Goal: Use online tool/utility: Utilize a website feature to perform a specific function

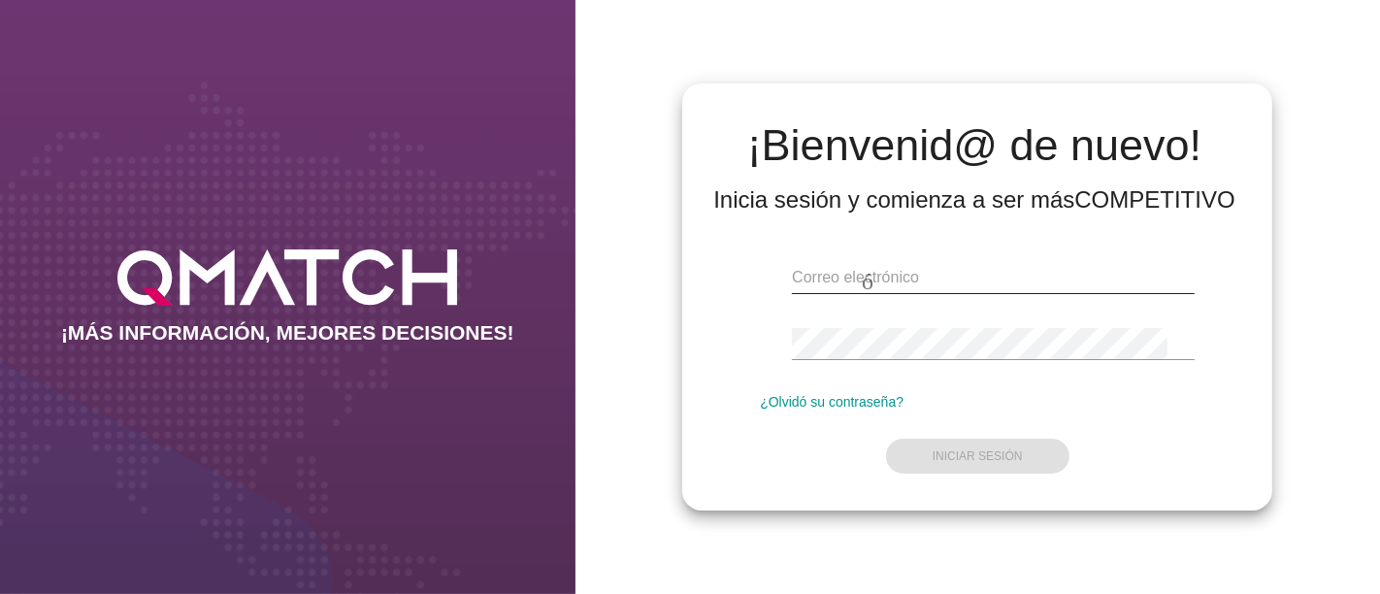
click at [840, 278] on input "email" at bounding box center [993, 277] width 403 height 31
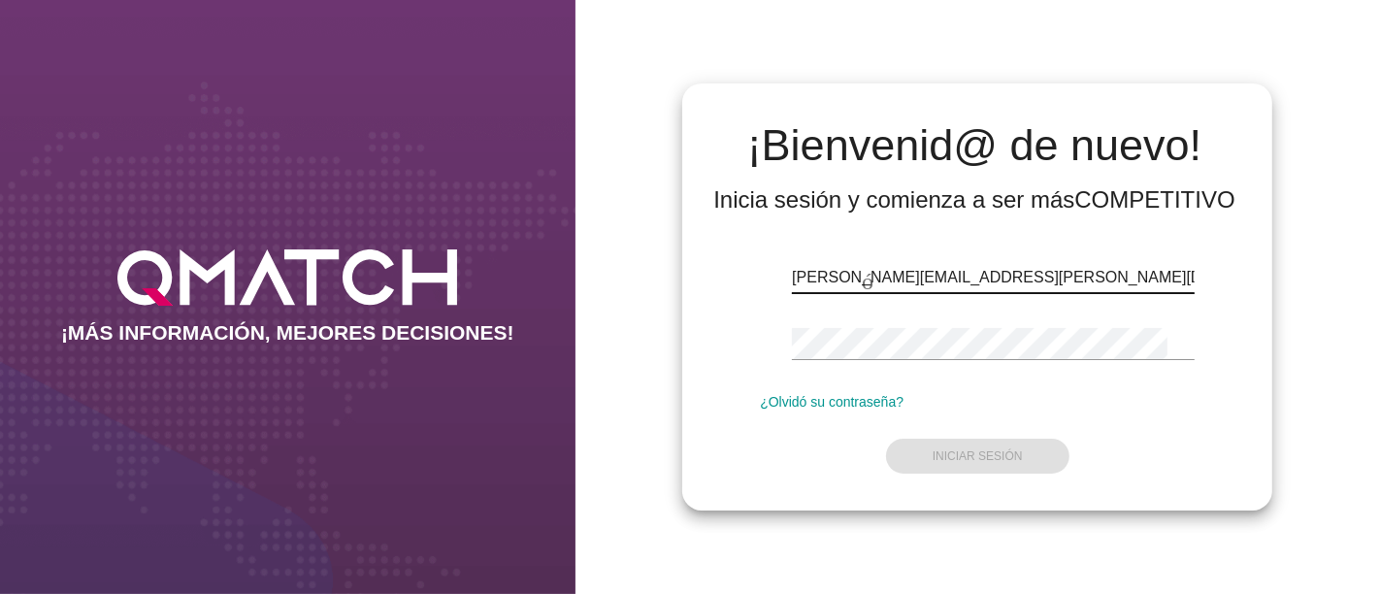
type input "[PERSON_NAME][EMAIL_ADDRESS][PERSON_NAME][DOMAIN_NAME]"
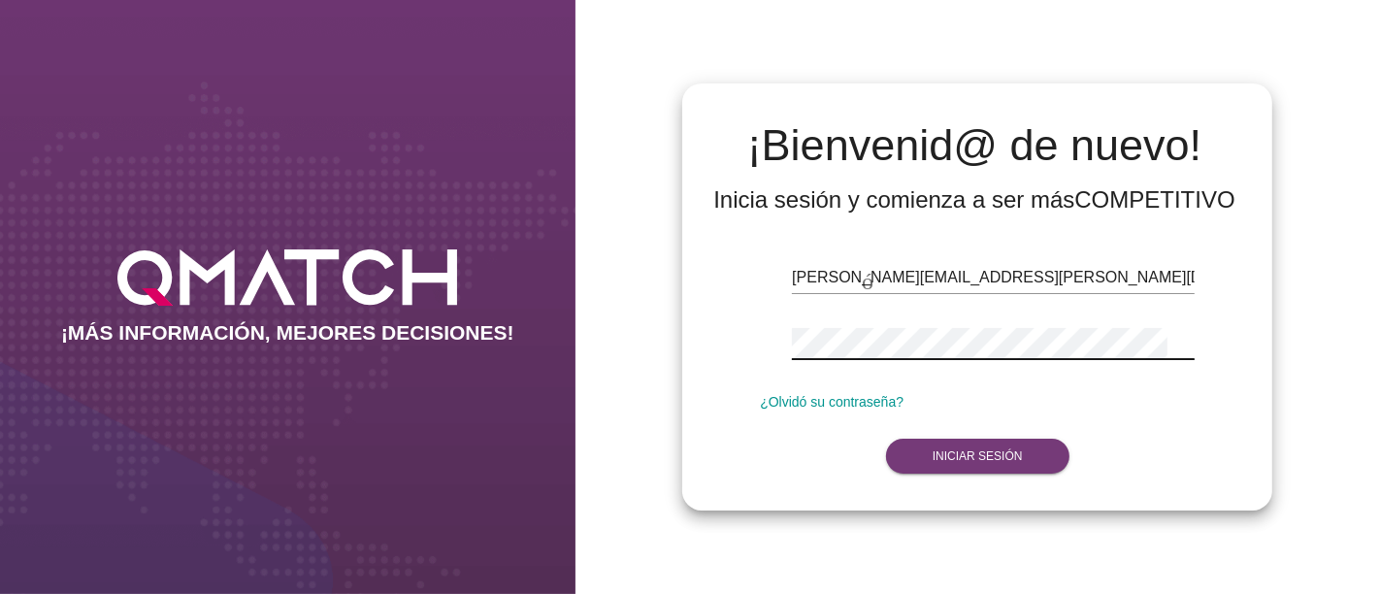
click at [982, 458] on font "Iniciar sesión" at bounding box center [978, 456] width 90 height 14
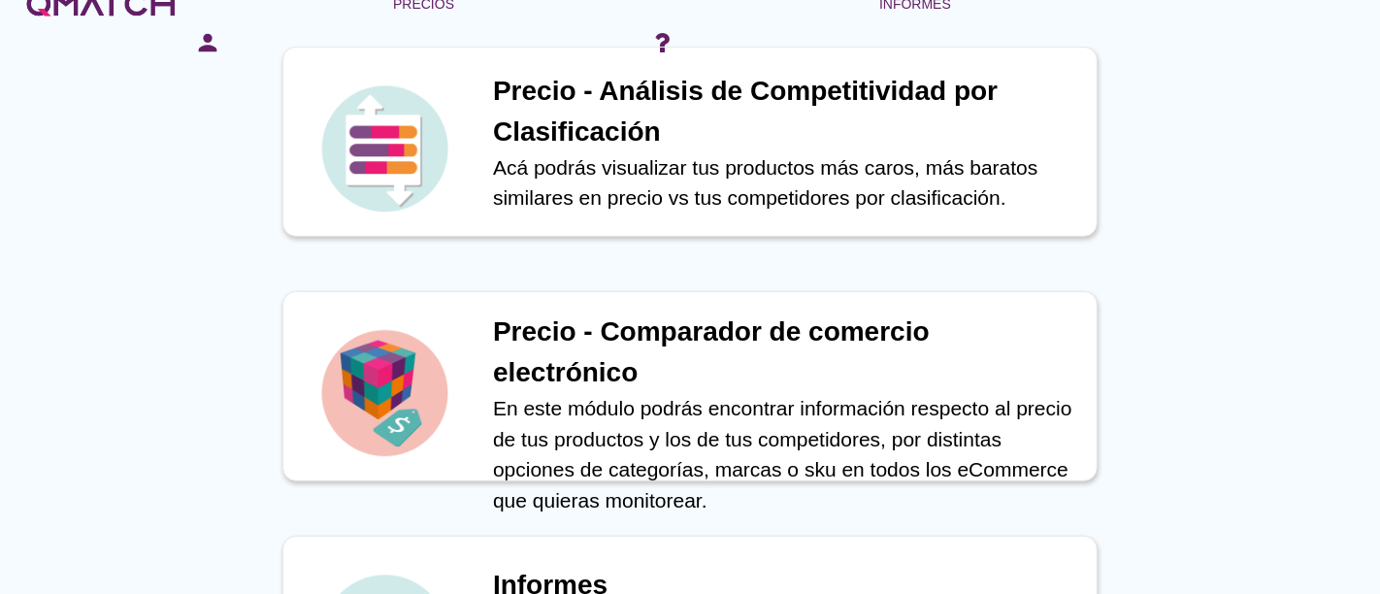
scroll to position [804, 0]
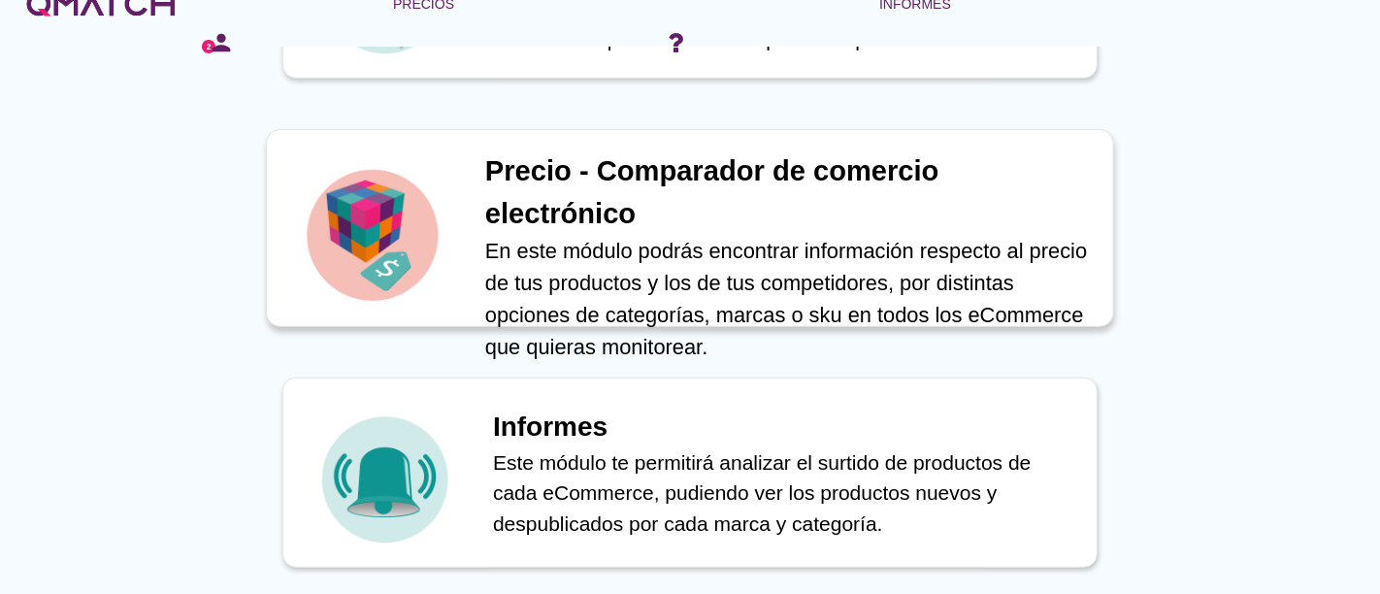
click at [668, 177] on font "Precio - Comparador de comercio electrónico" at bounding box center [712, 192] width 454 height 74
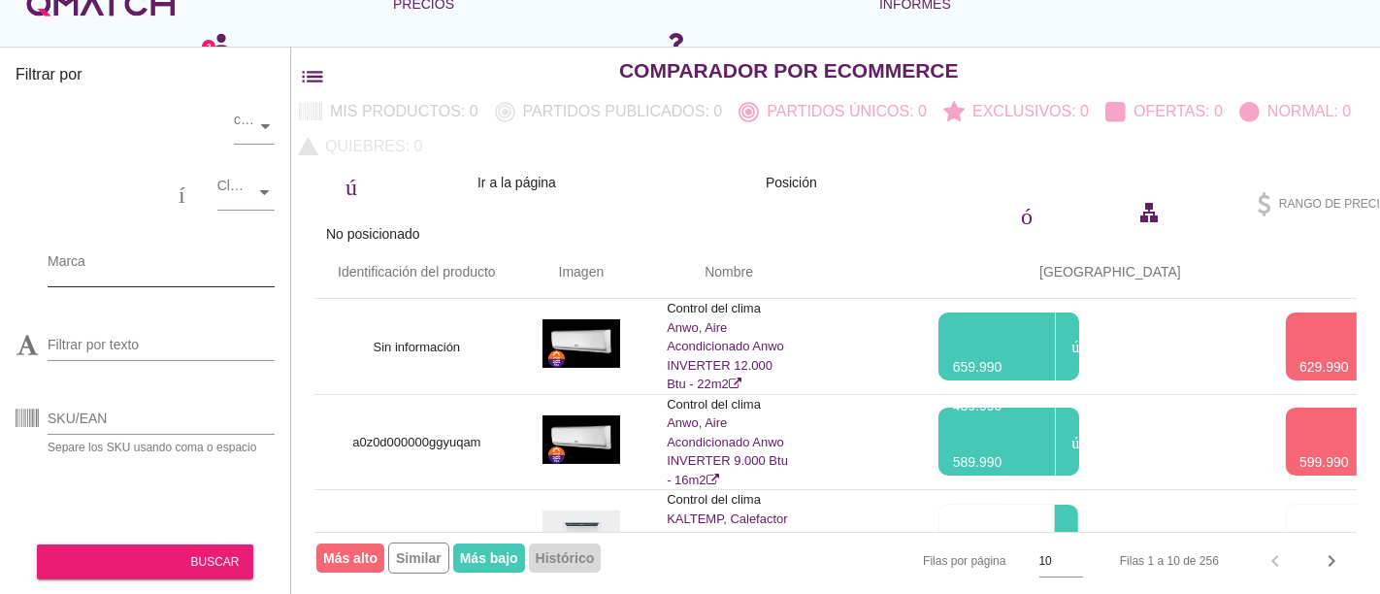
click at [118, 273] on input "Marca" at bounding box center [148, 265] width 200 height 31
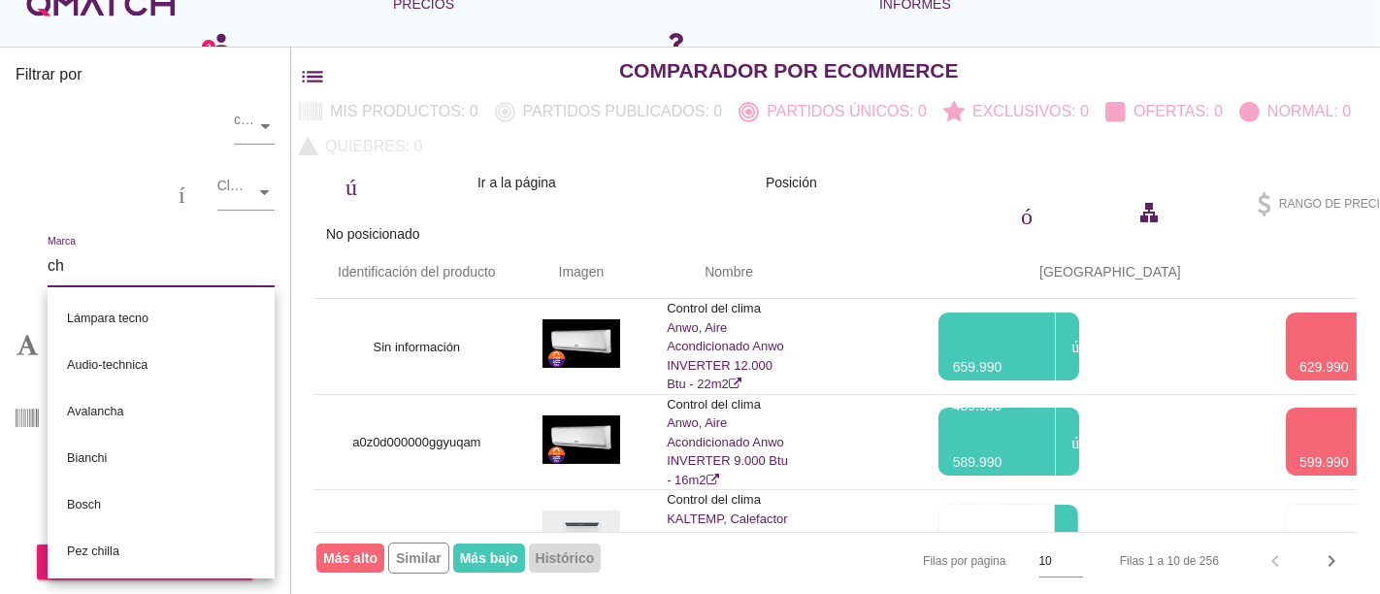
type input "c"
click at [348, 55] on div "lista de filtros Comparador por eCommerce" at bounding box center [835, 71] width 1089 height 47
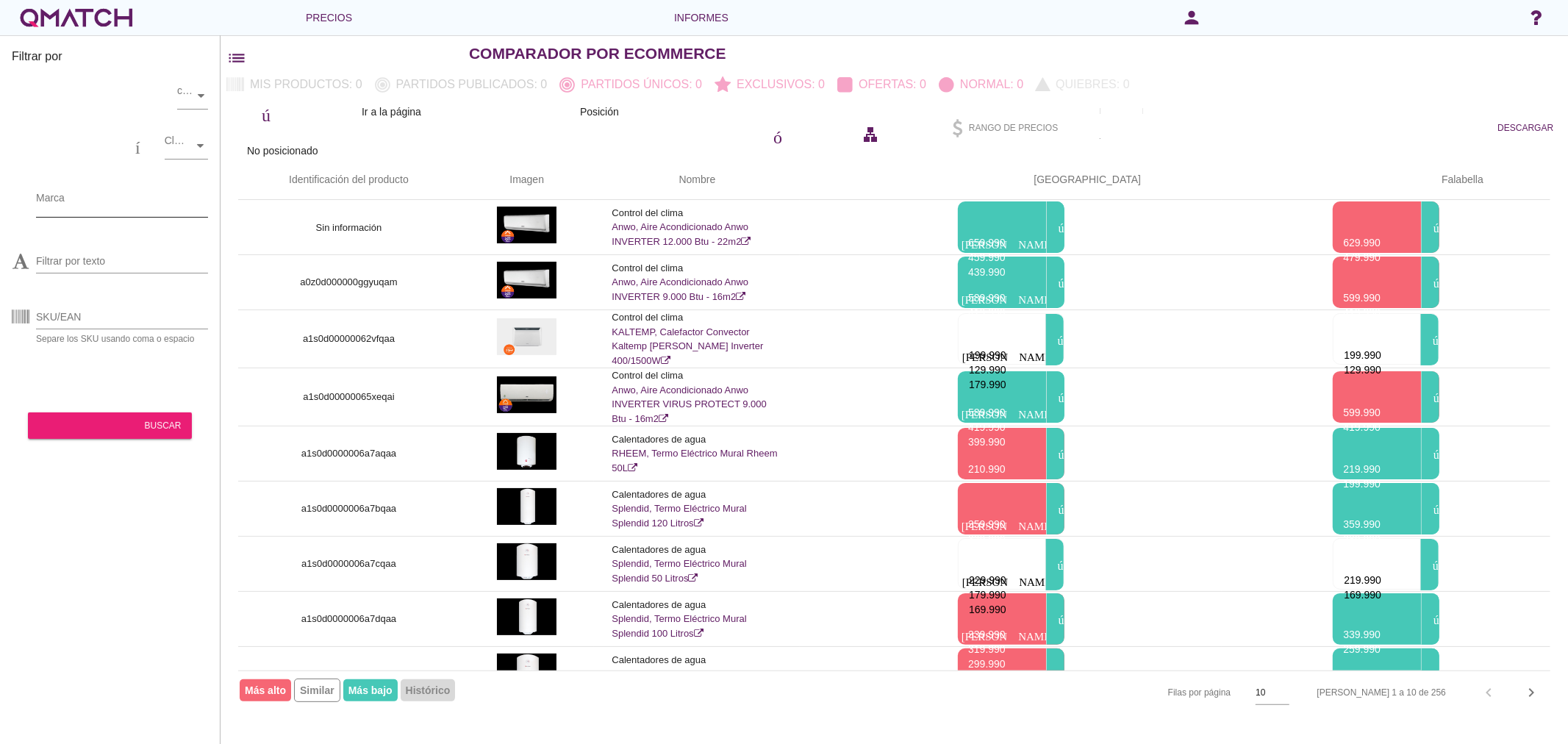
click at [87, 213] on div at bounding box center [112, 202] width 151 height 31
